Goal: Communication & Community: Answer question/provide support

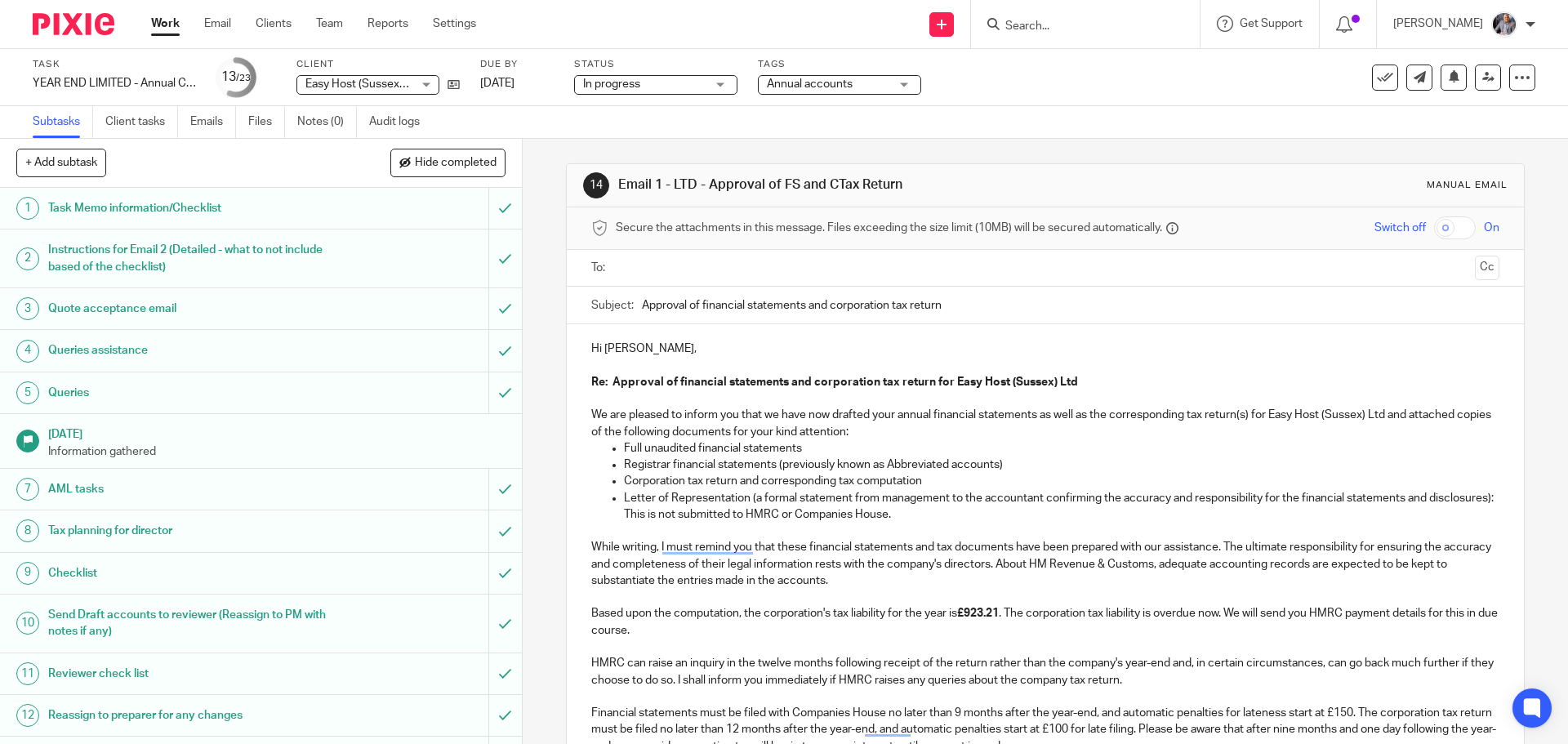
click at [624, 350] on p "Hi [PERSON_NAME]," at bounding box center [1045, 349] width 907 height 16
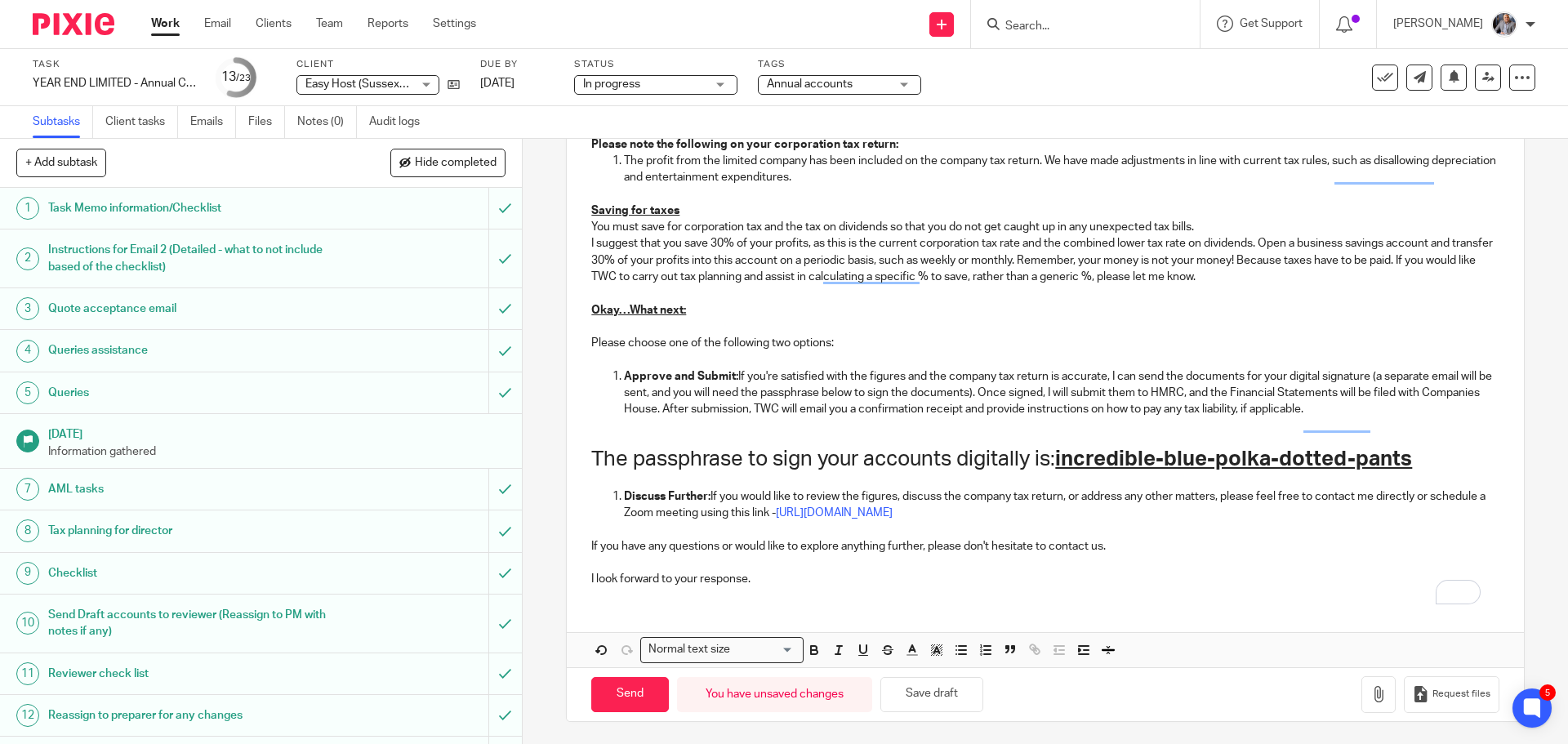
scroll to position [1200, 0]
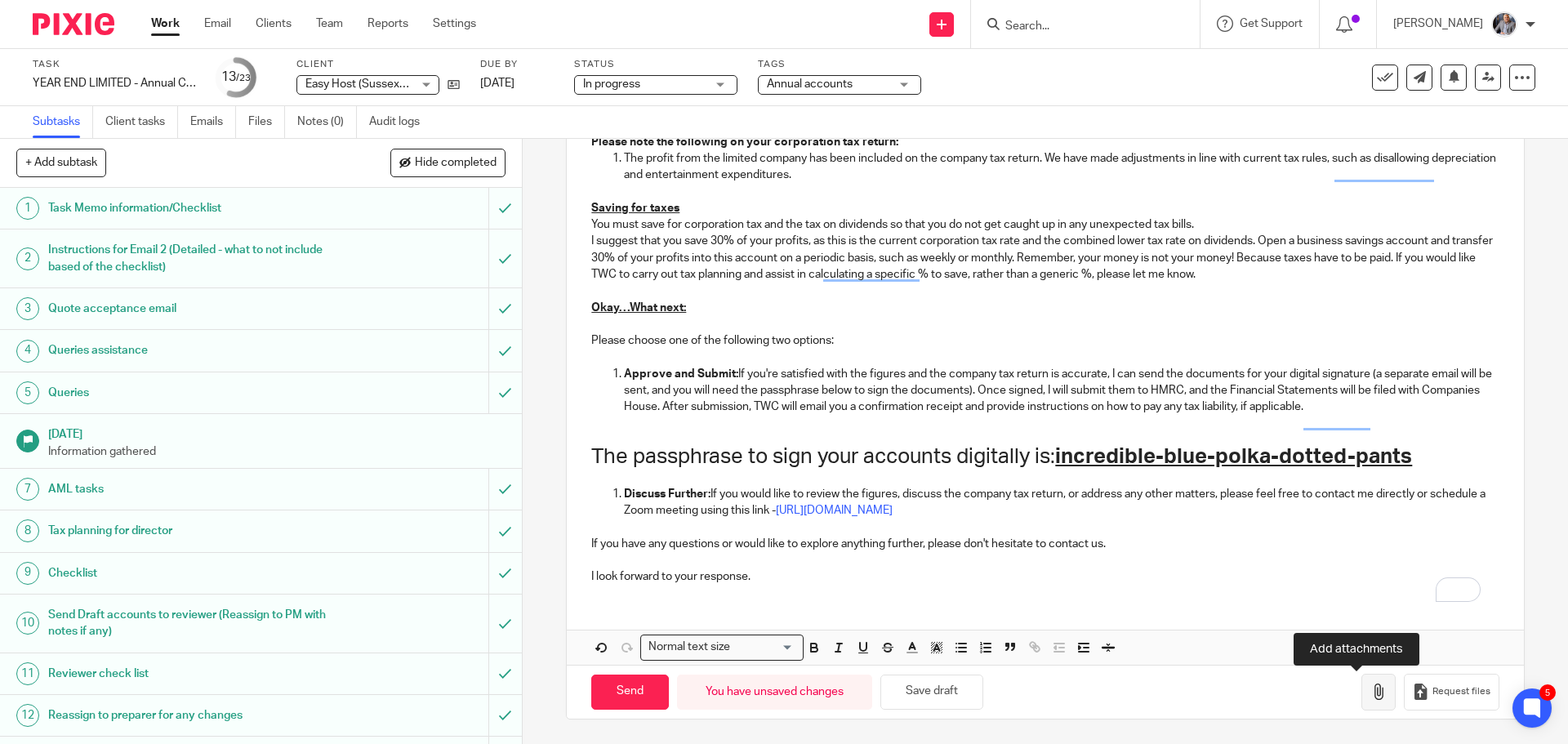
click at [1371, 696] on icon "button" at bounding box center [1379, 692] width 16 height 16
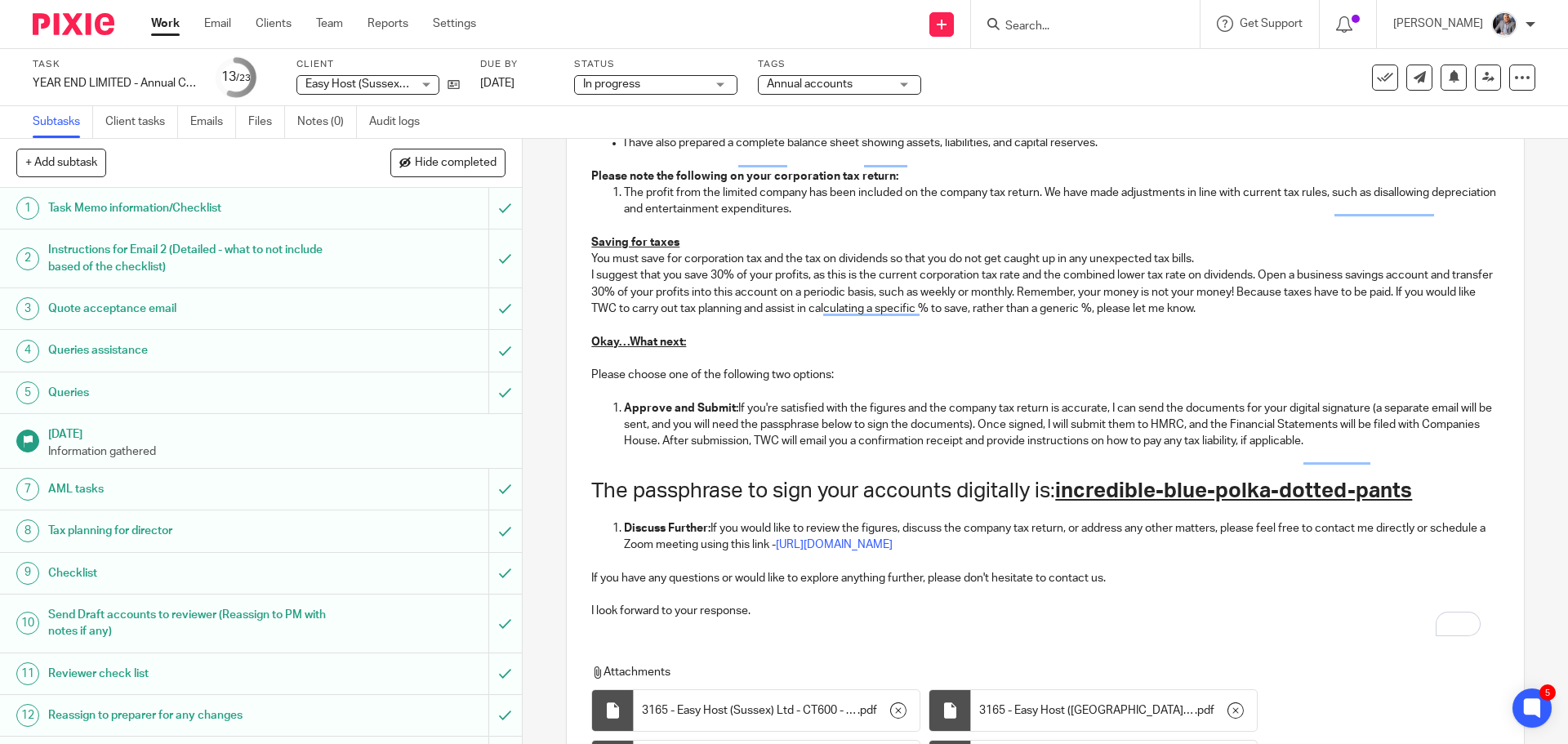
scroll to position [1395, 0]
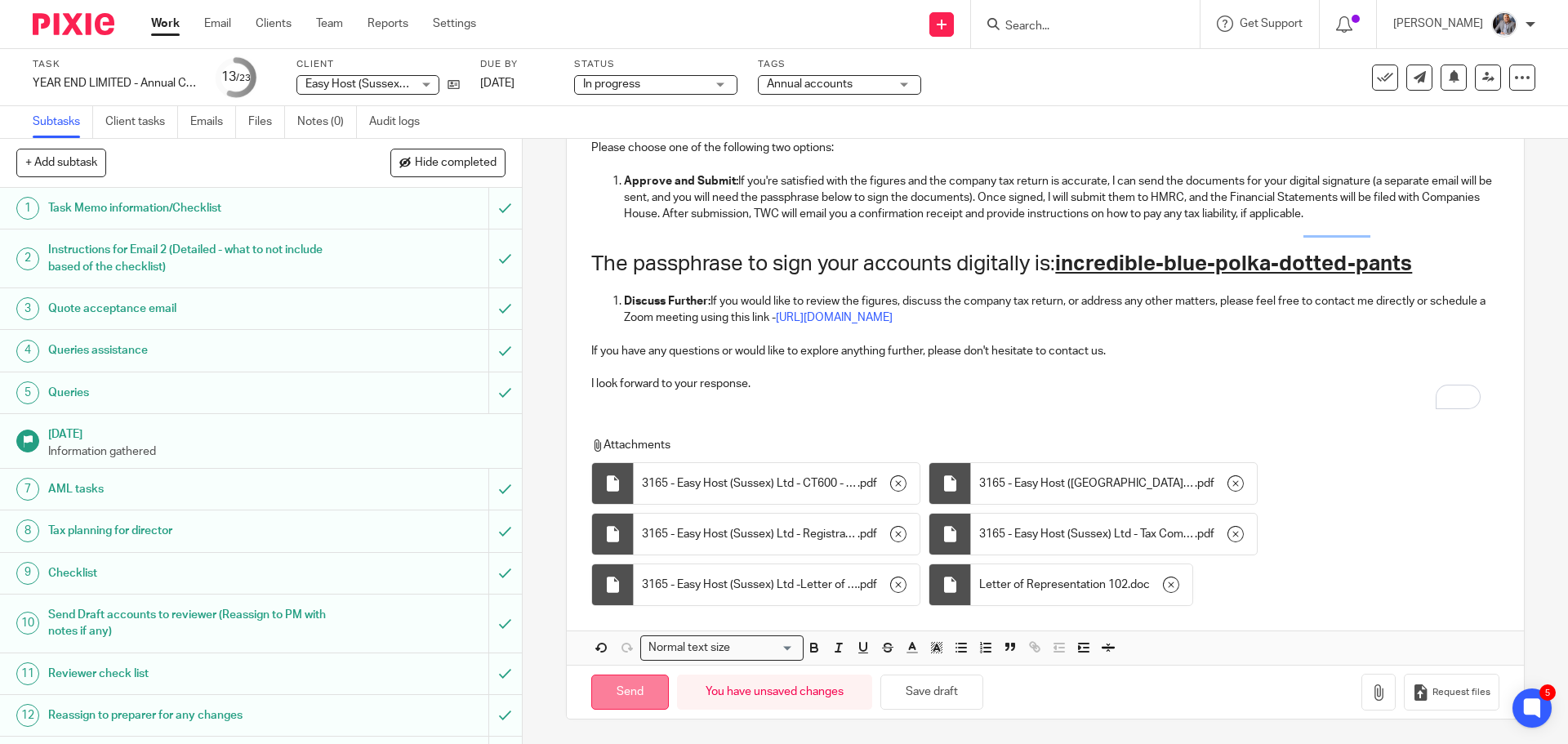
click at [631, 683] on input "Send" at bounding box center [630, 692] width 78 height 35
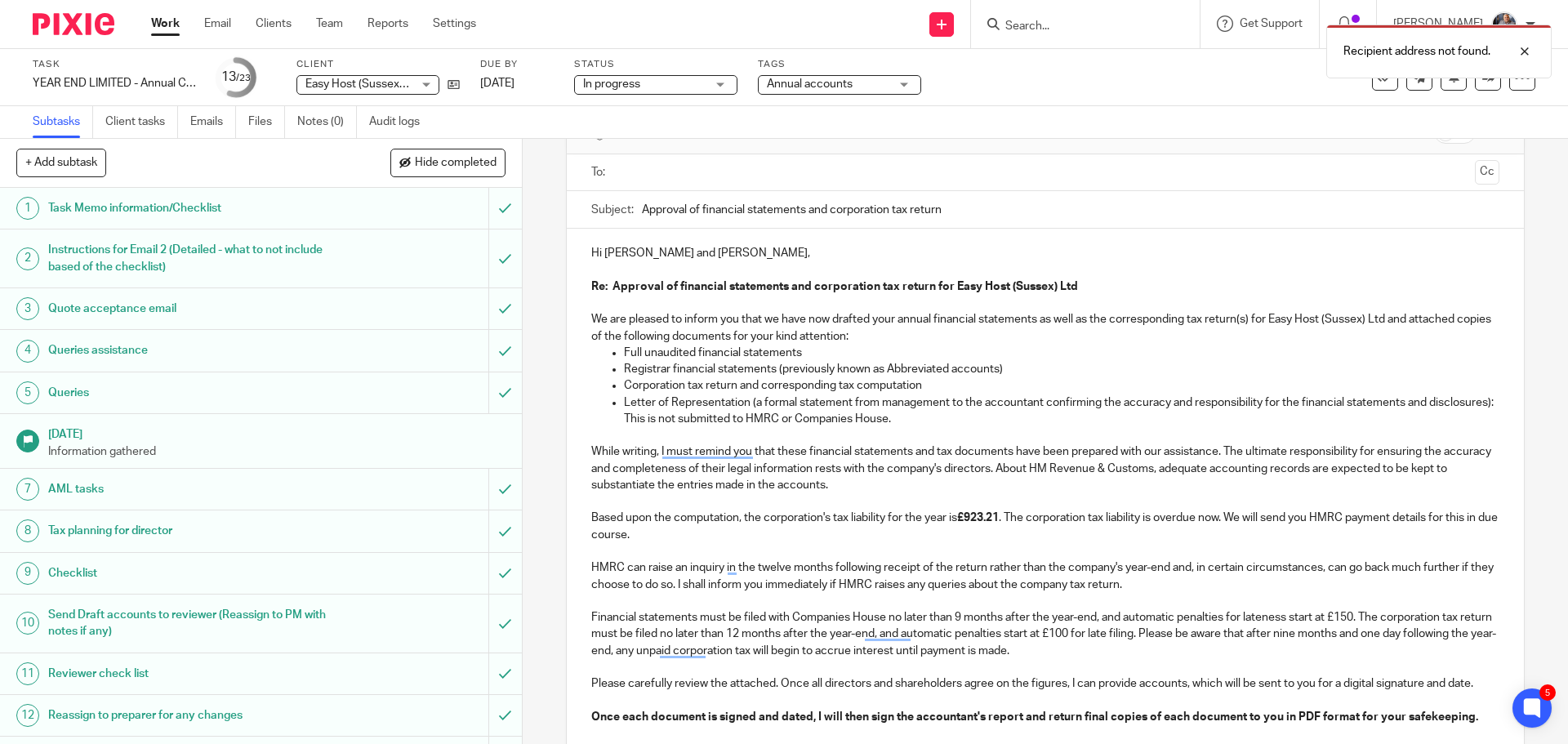
scroll to position [0, 0]
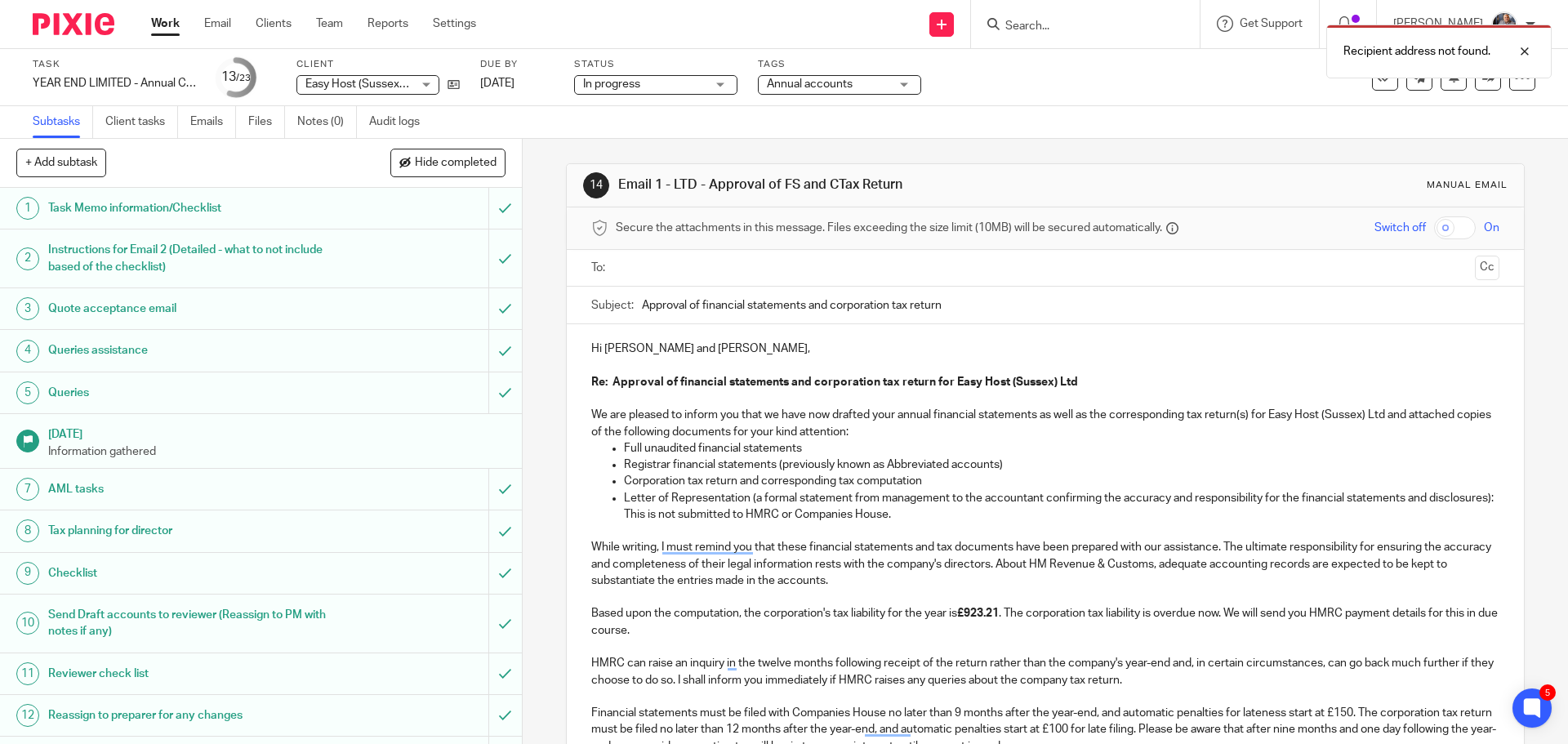
click at [685, 276] on input "text" at bounding box center [1045, 268] width 846 height 19
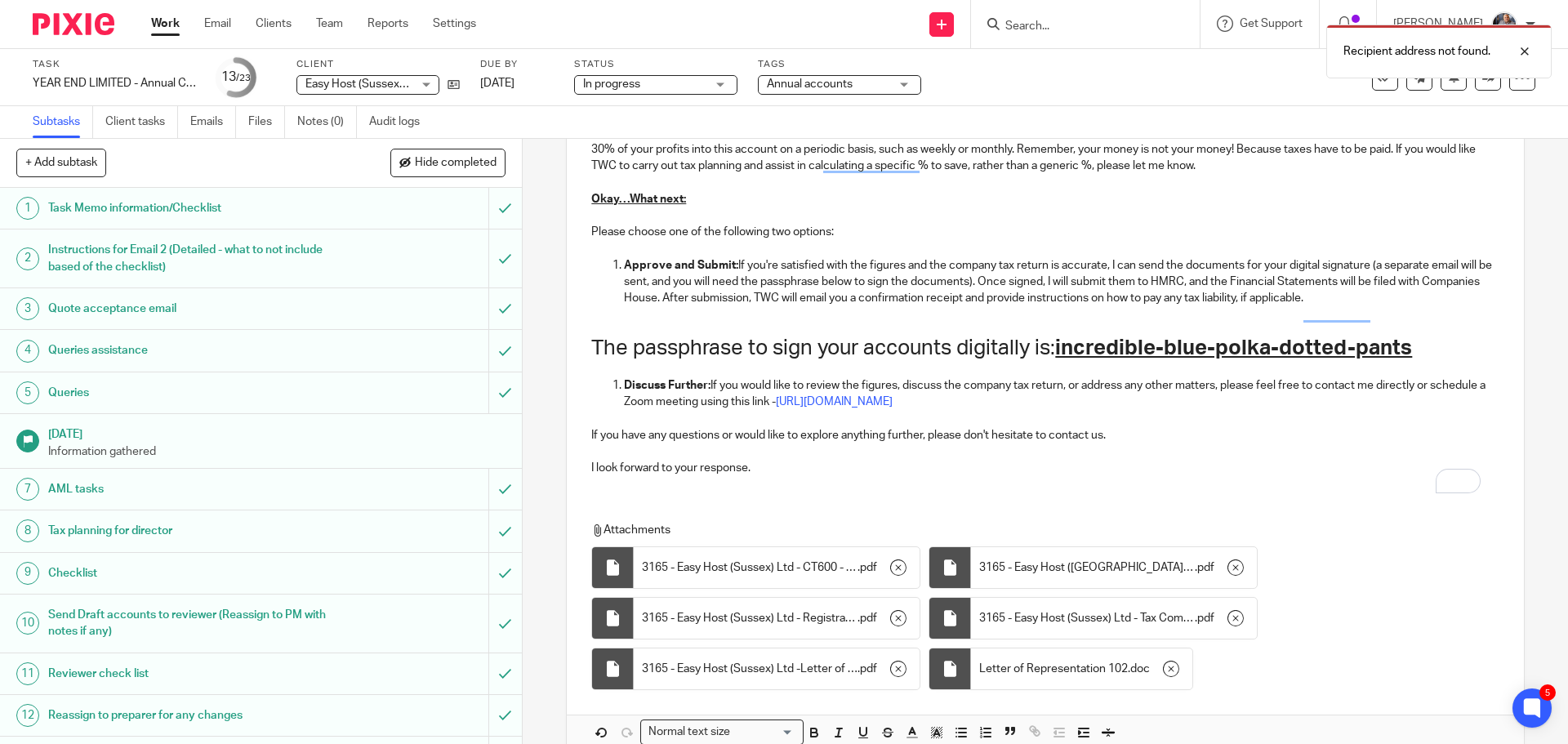
scroll to position [1397, 0]
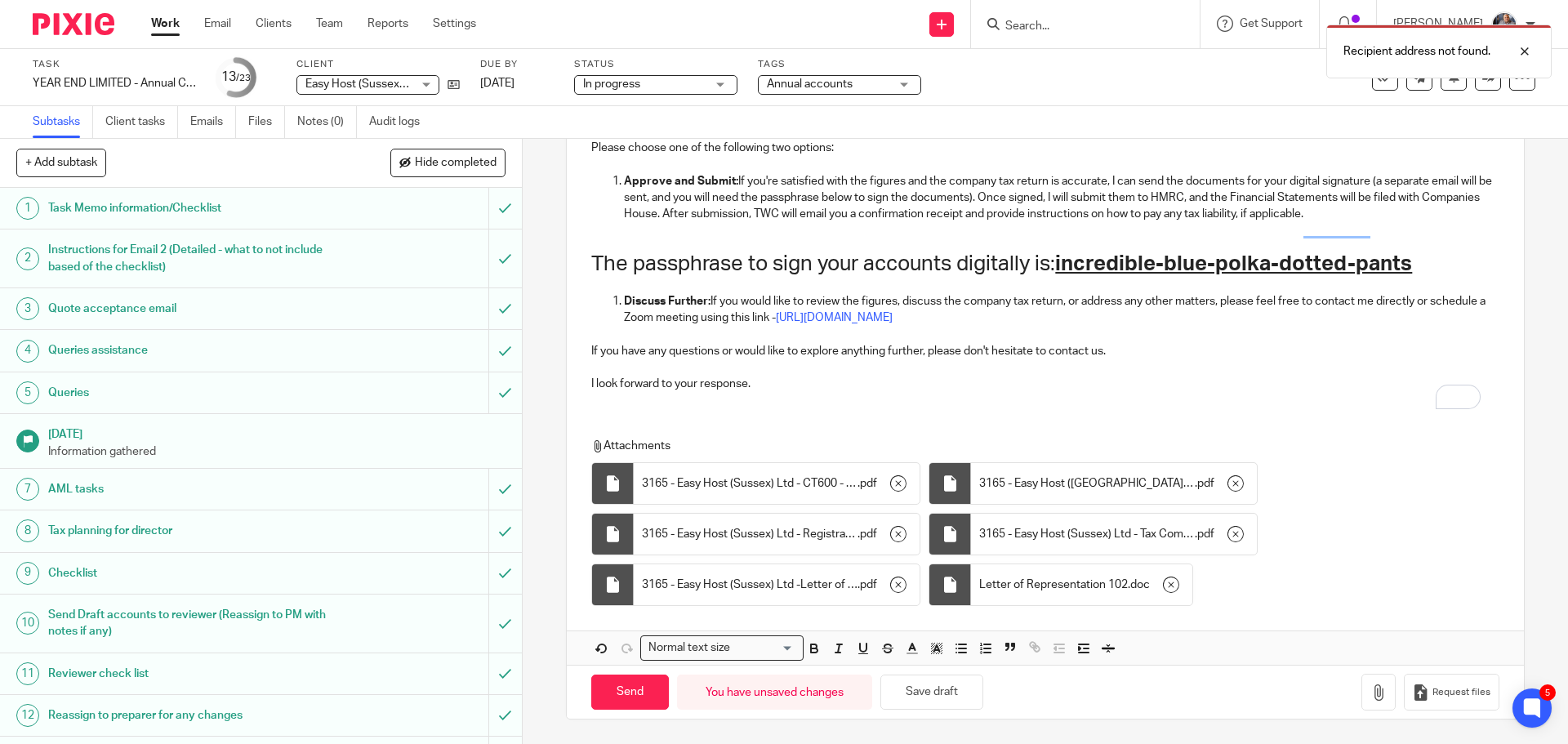
click at [664, 701] on div "Send You have unsaved changes Save draft" at bounding box center [787, 692] width 392 height 35
click at [652, 696] on input "Send" at bounding box center [630, 692] width 78 height 35
type input "Sent"
